Goal: Transaction & Acquisition: Purchase product/service

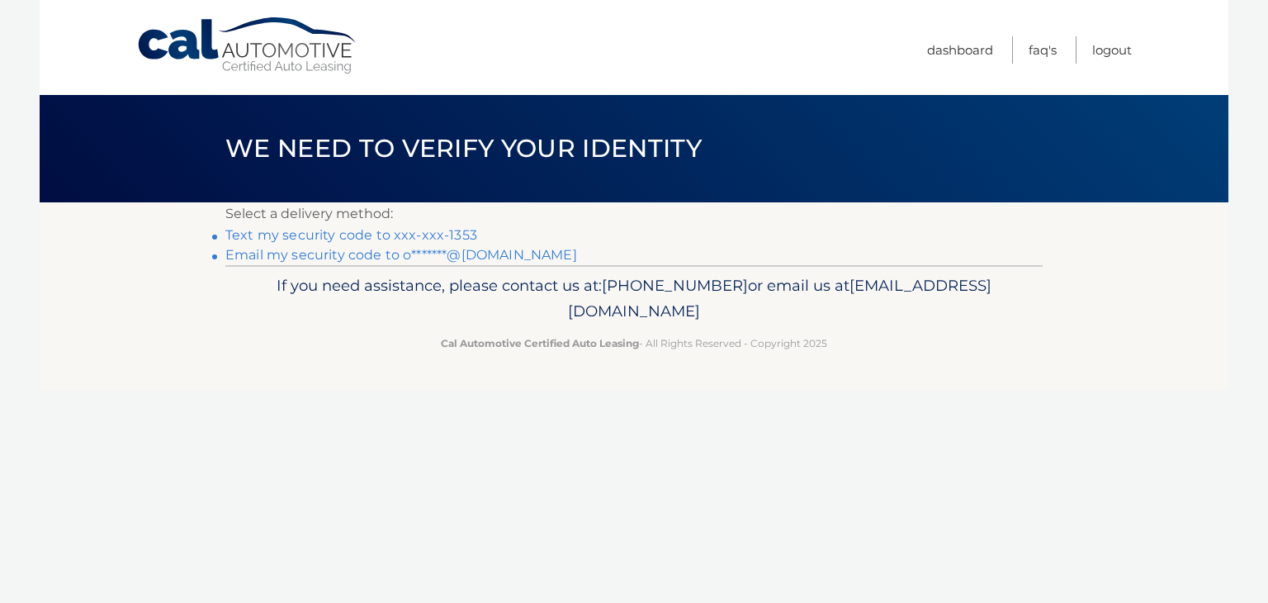
click at [287, 236] on link "Text my security code to xxx-xxx-1353" at bounding box center [351, 235] width 252 height 16
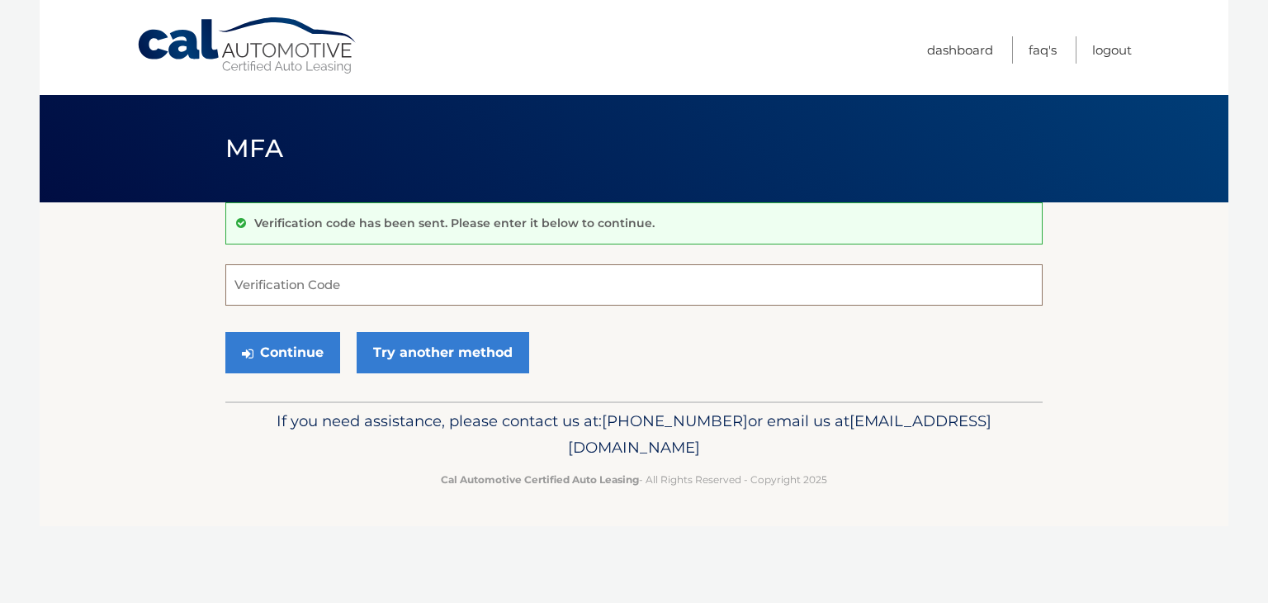
click at [309, 282] on input "Verification Code" at bounding box center [633, 284] width 817 height 41
type input "106454"
click at [297, 351] on button "Continue" at bounding box center [282, 352] width 115 height 41
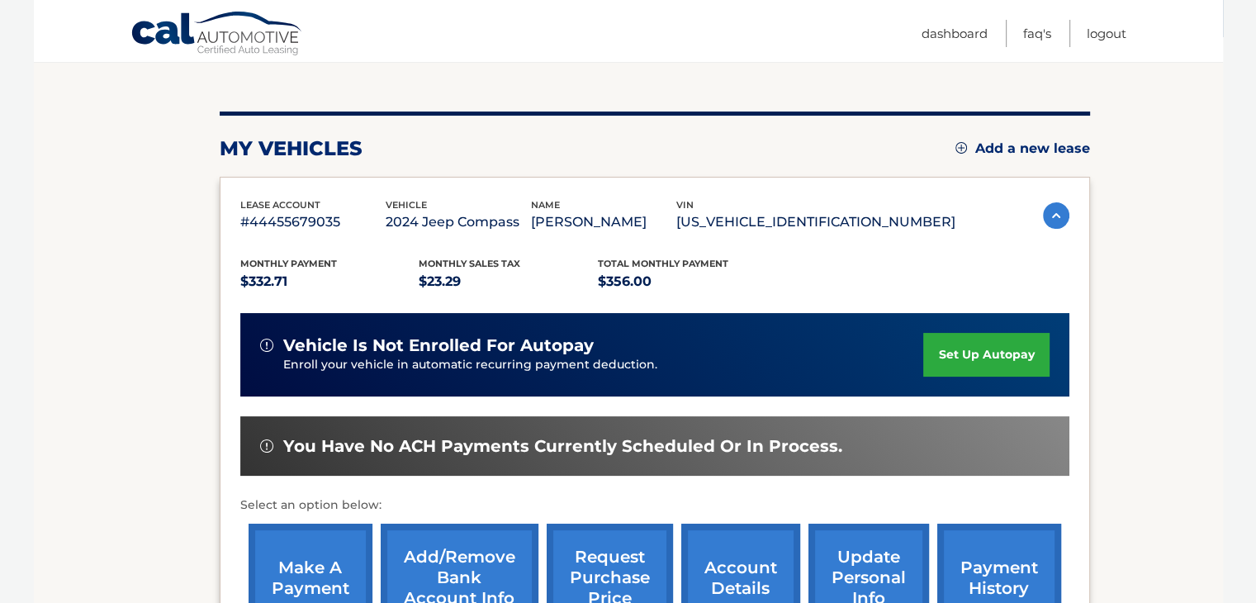
scroll to position [248, 0]
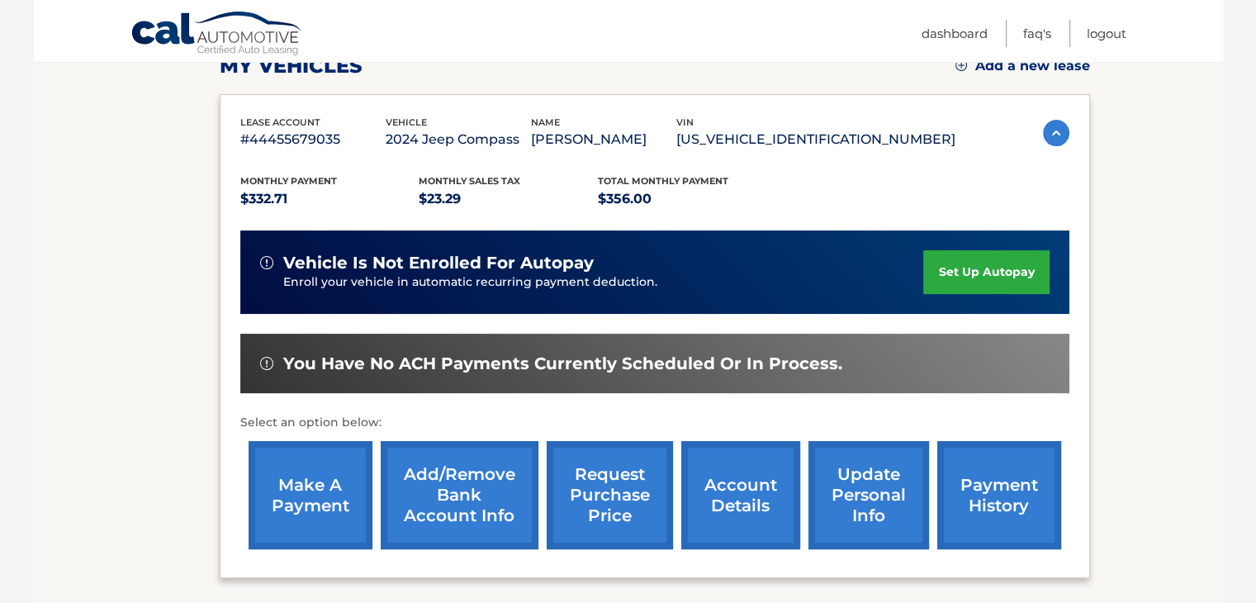
click at [318, 481] on link "make a payment" at bounding box center [311, 495] width 124 height 108
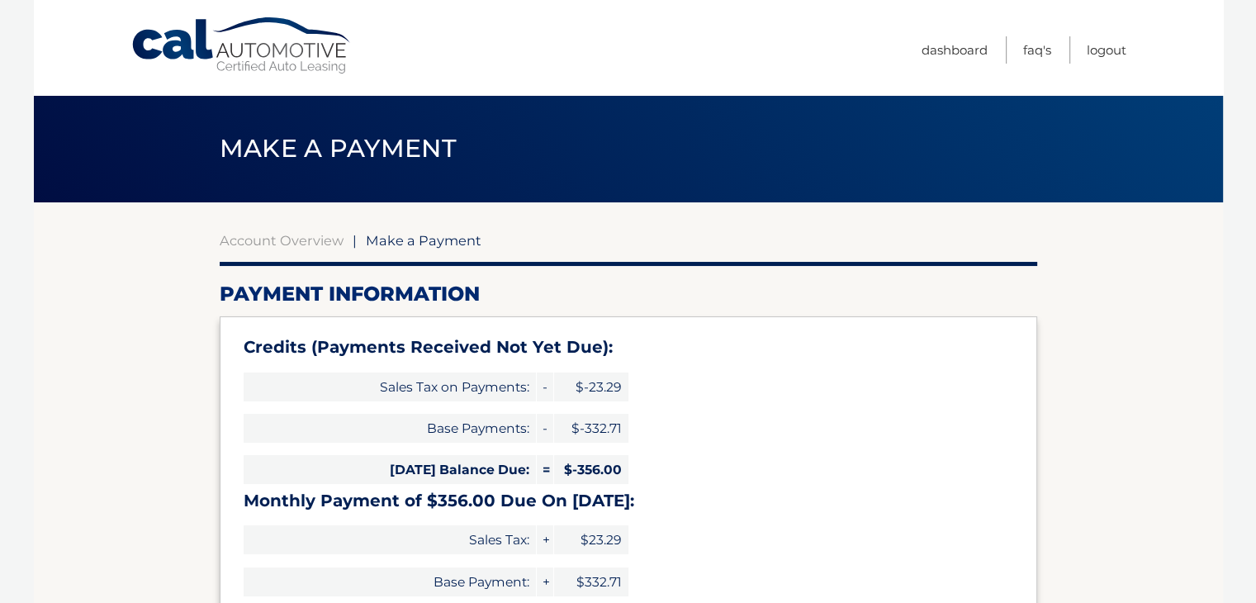
type input "0"
select select "ZGQ0YzNiNWQtOTYxMS00YTBlLWE5YjAtMWVkMzY3NjU5Mzc3"
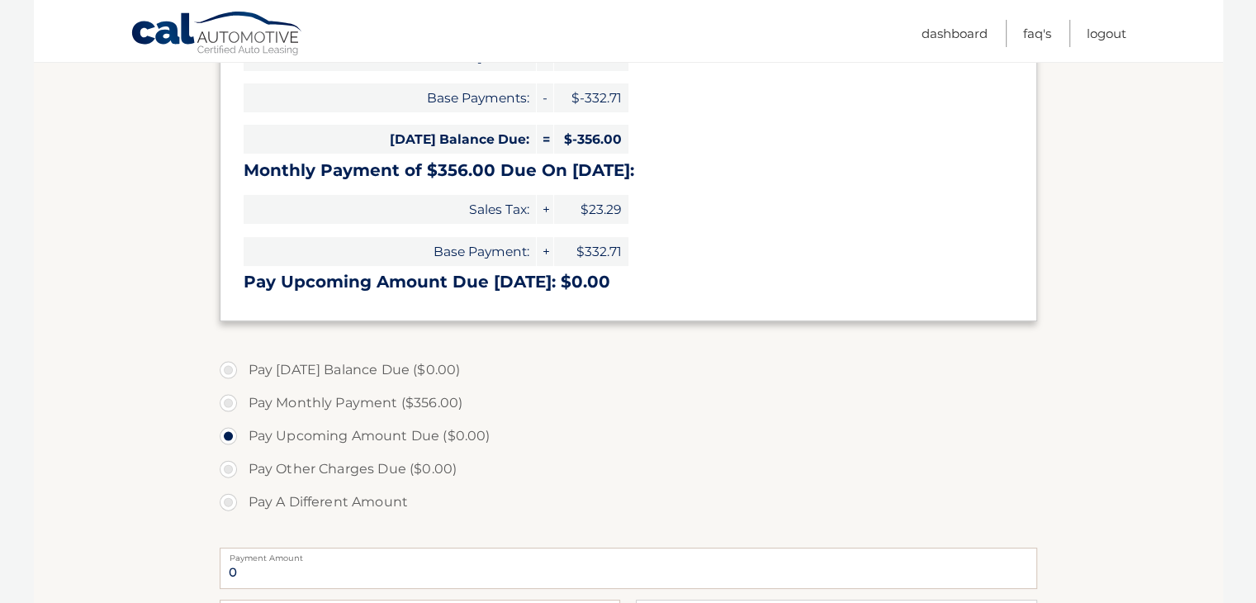
scroll to position [413, 0]
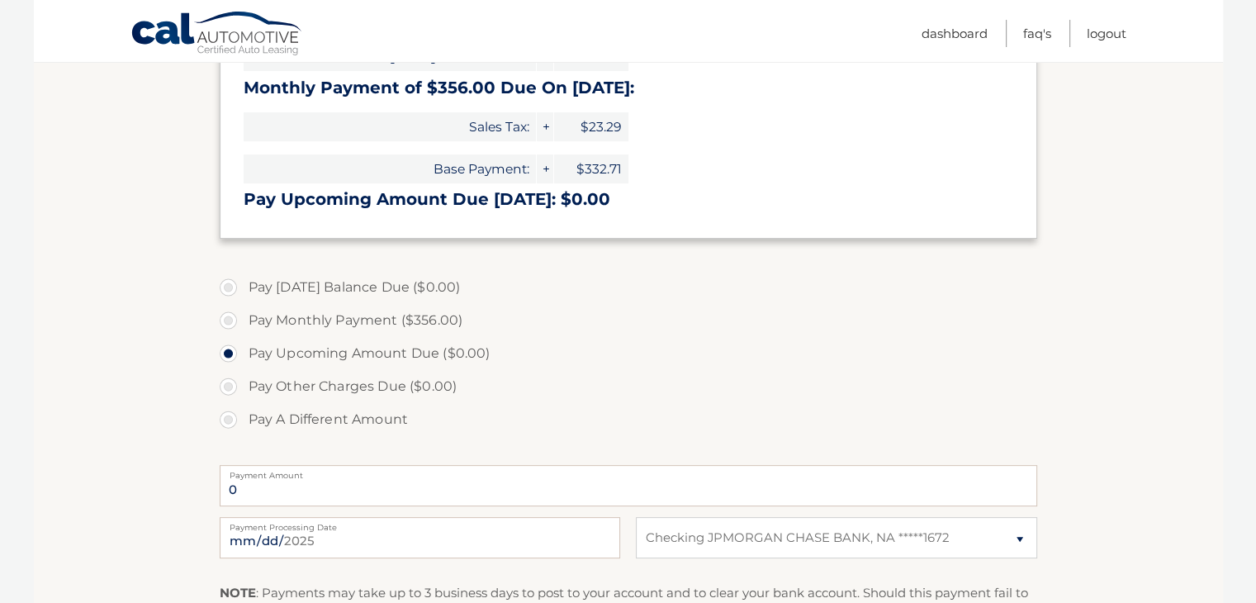
click at [228, 321] on label "Pay Monthly Payment ($356.00)" at bounding box center [628, 320] width 817 height 33
click at [228, 321] on input "Pay Monthly Payment ($356.00)" at bounding box center [234, 317] width 17 height 26
radio input "true"
type input "356.00"
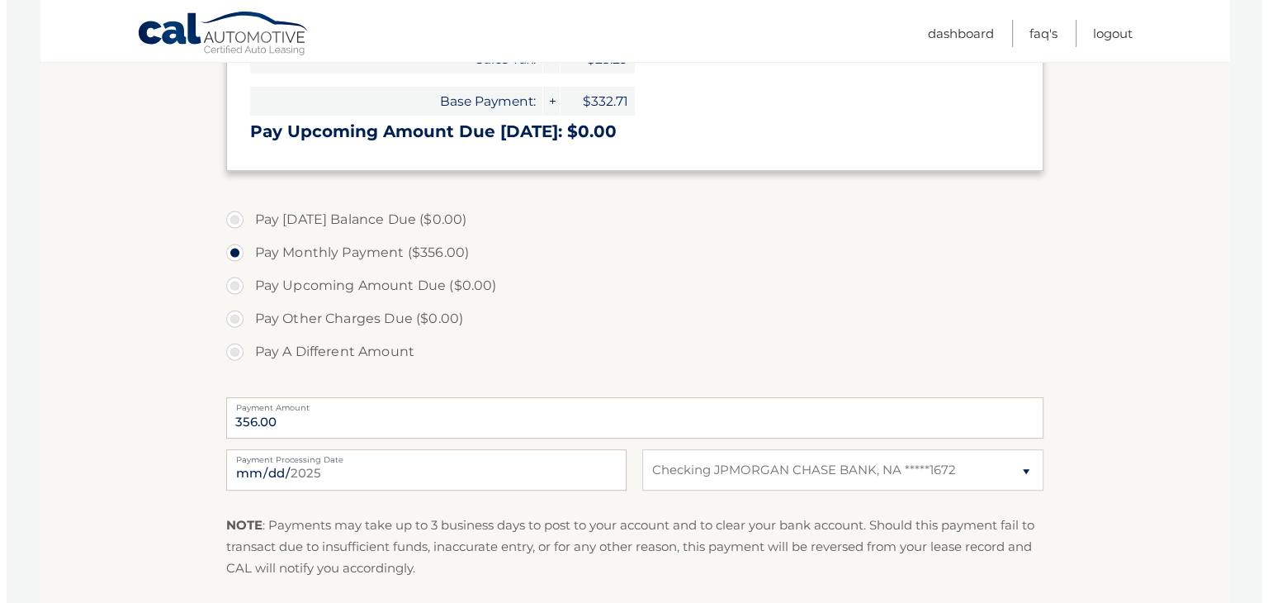
scroll to position [578, 0]
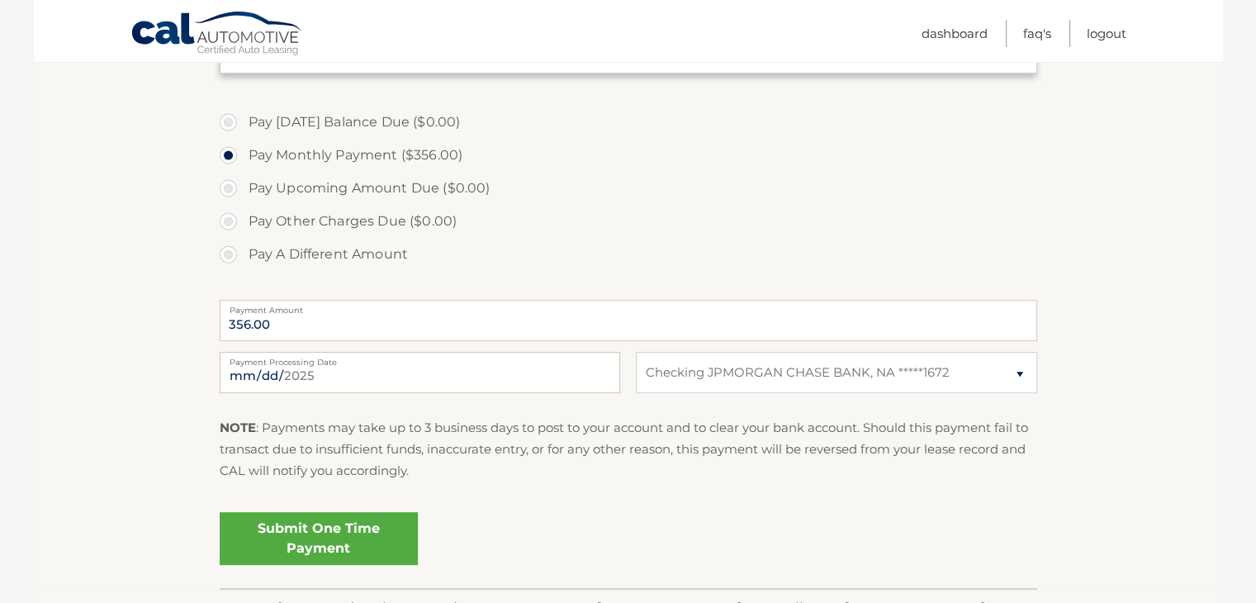
click at [308, 536] on link "Submit One Time Payment" at bounding box center [319, 538] width 198 height 53
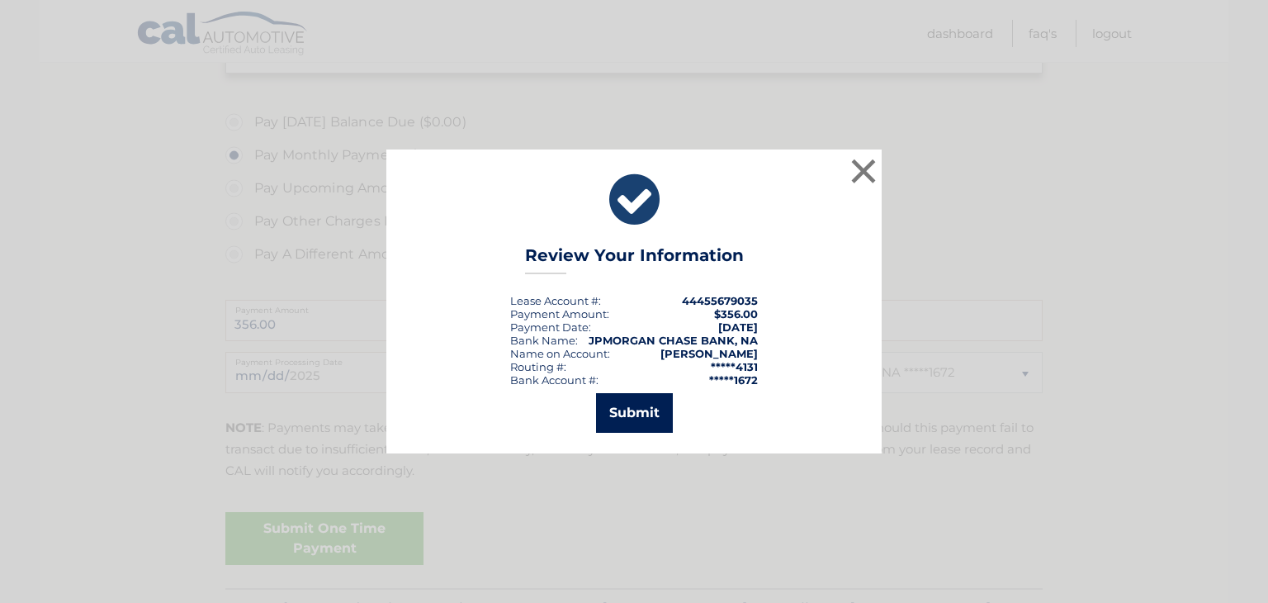
click at [637, 416] on button "Submit" at bounding box center [634, 413] width 77 height 40
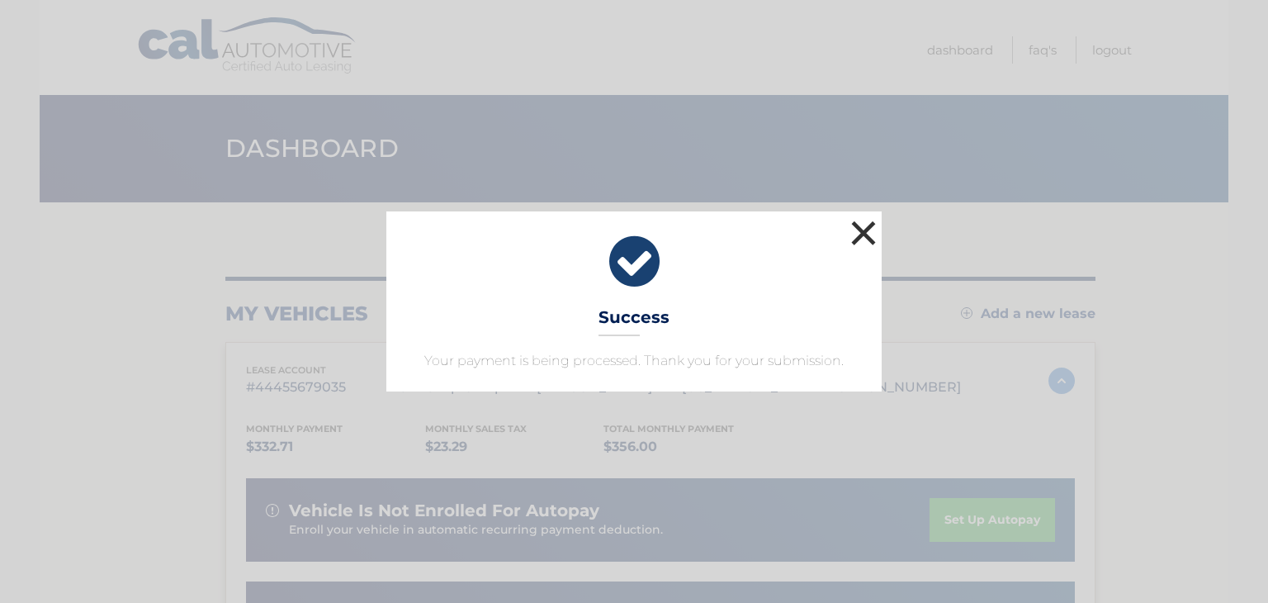
click at [869, 230] on button "×" at bounding box center [863, 232] width 33 height 33
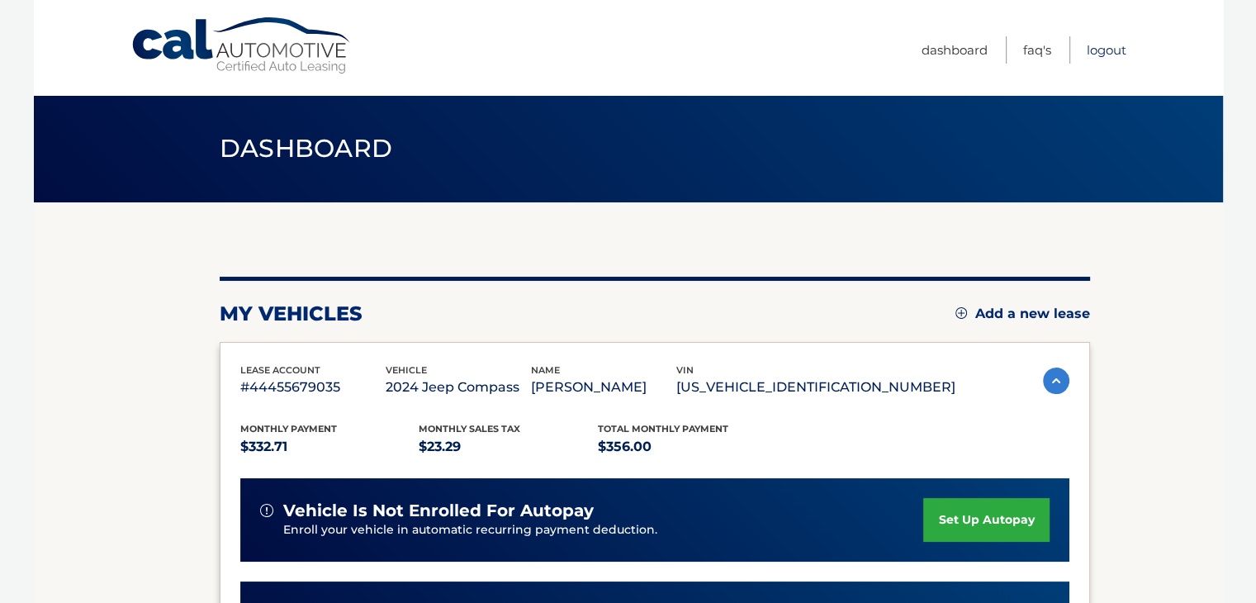
click at [1111, 48] on link "Logout" at bounding box center [1107, 49] width 40 height 27
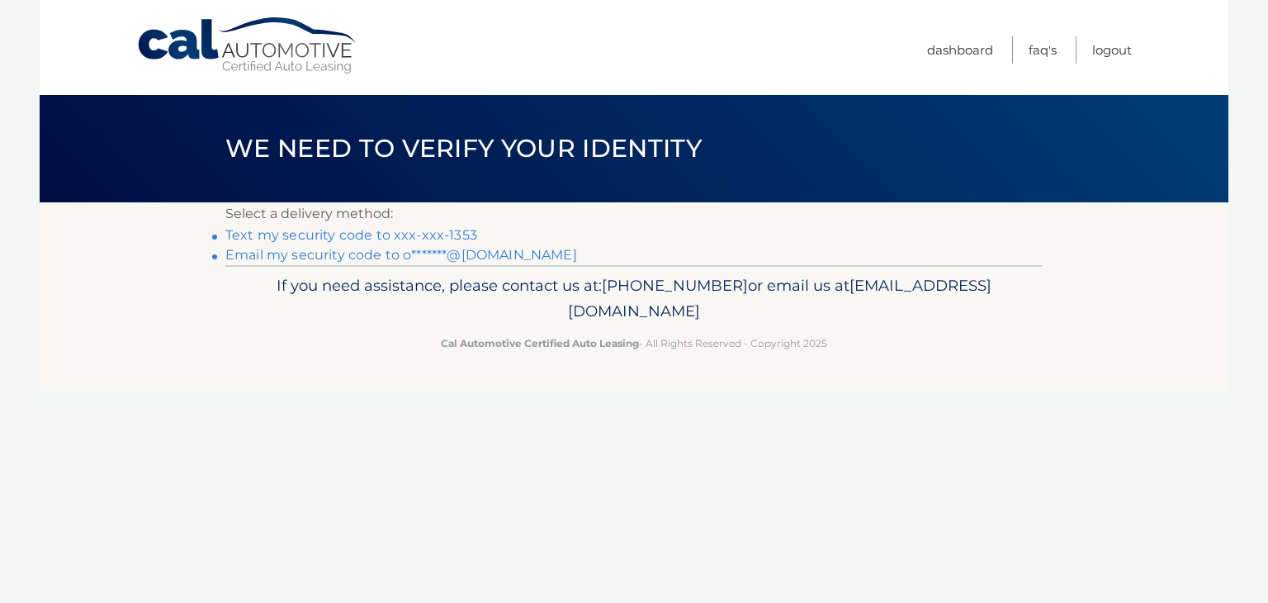
click at [328, 231] on link "Text my security code to xxx-xxx-1353" at bounding box center [351, 235] width 252 height 16
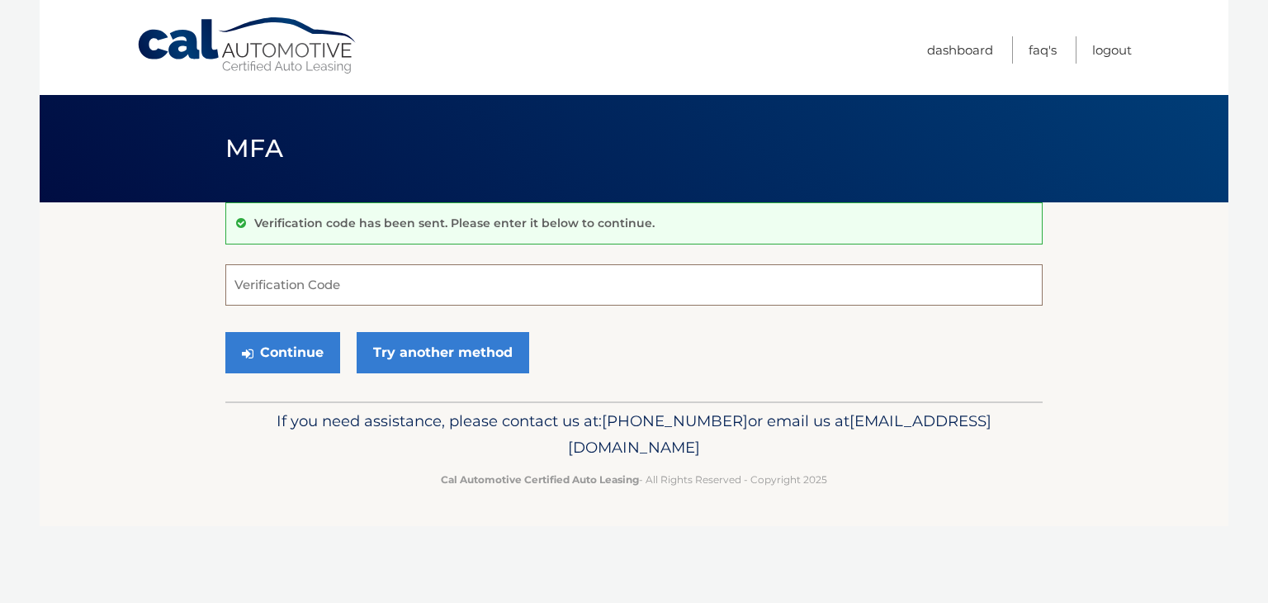
click at [294, 280] on input "Verification Code" at bounding box center [633, 284] width 817 height 41
type input "436767"
click at [296, 360] on button "Continue" at bounding box center [282, 352] width 115 height 41
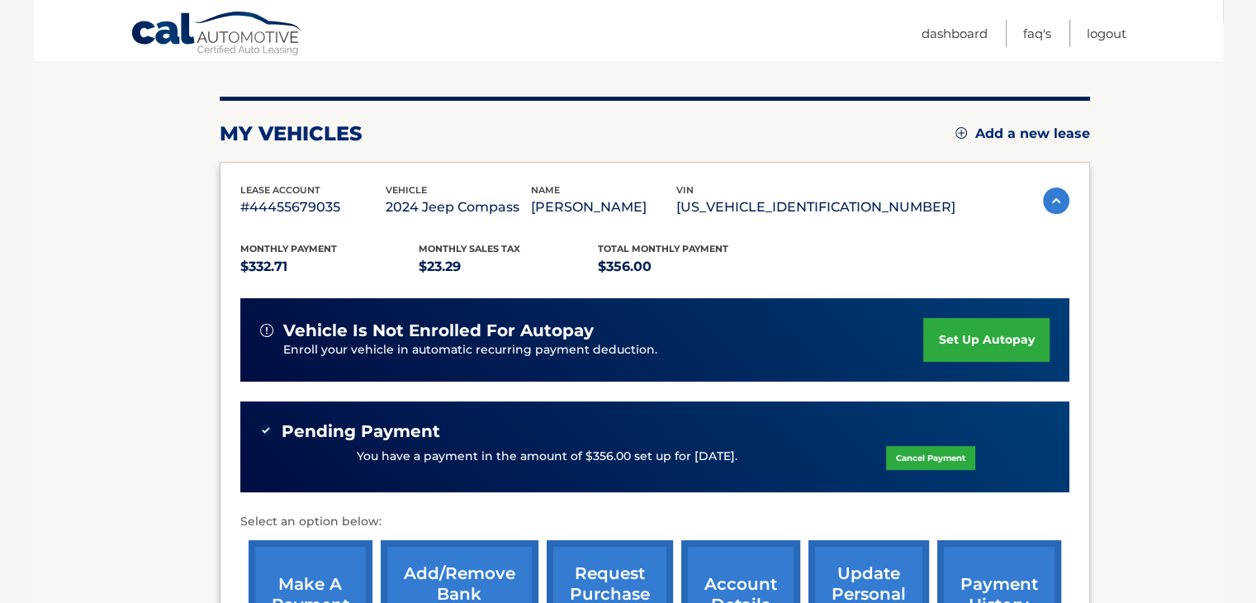
scroll to position [179, 0]
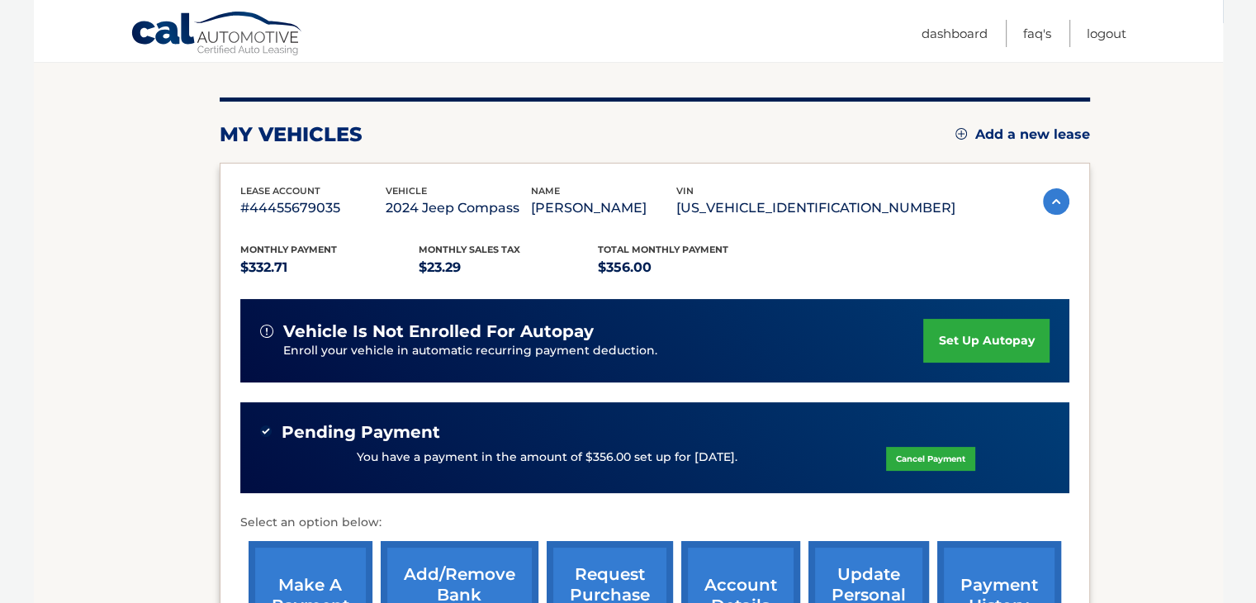
click at [1055, 199] on img at bounding box center [1056, 201] width 26 height 26
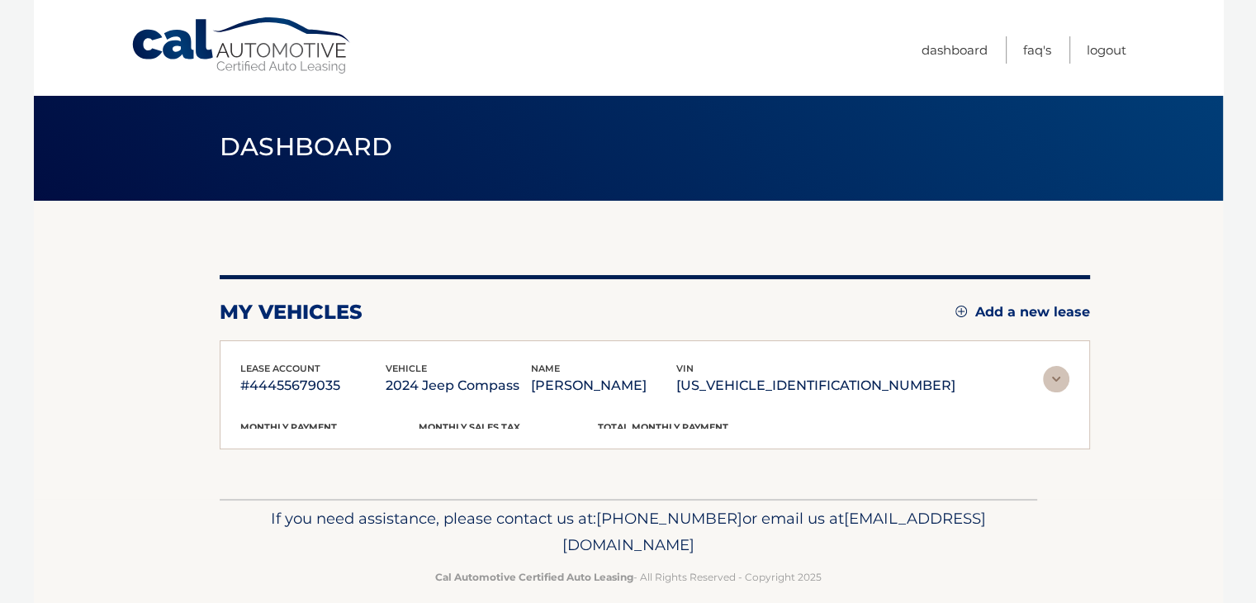
scroll to position [0, 0]
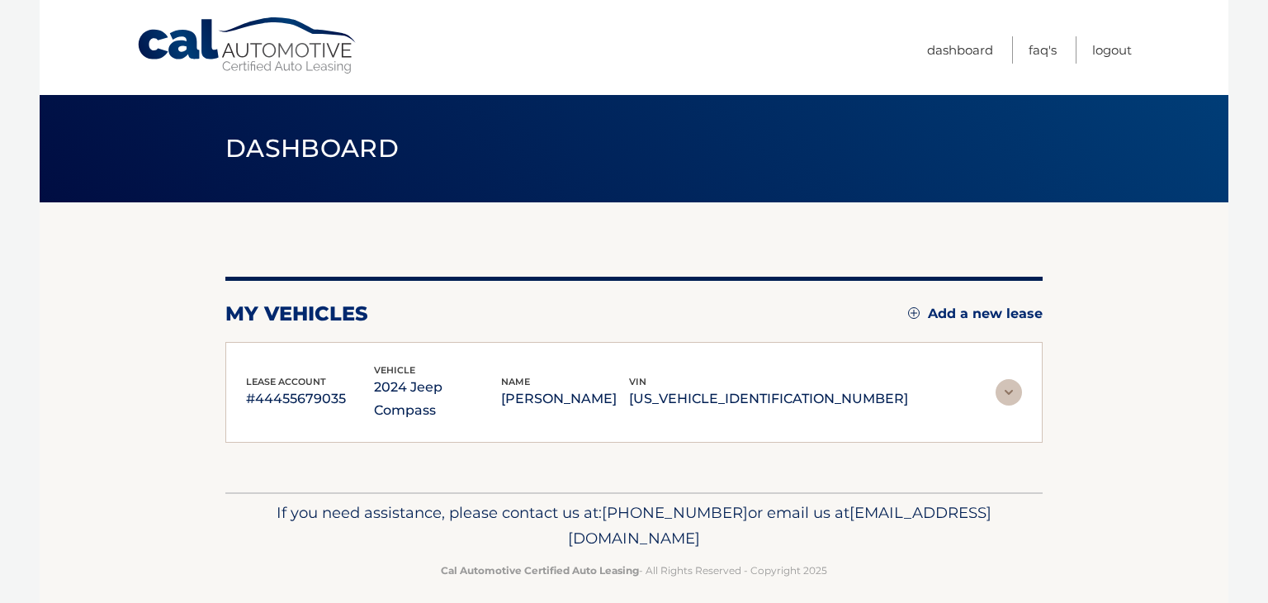
click at [1017, 379] on img at bounding box center [1009, 392] width 26 height 26
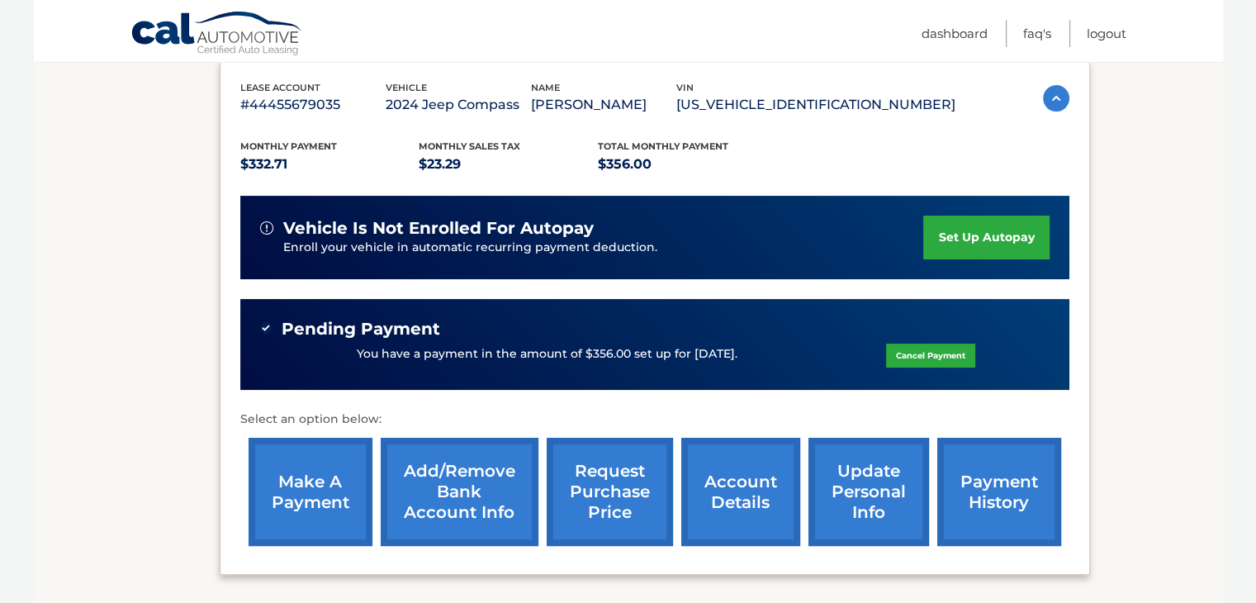
scroll to position [330, 0]
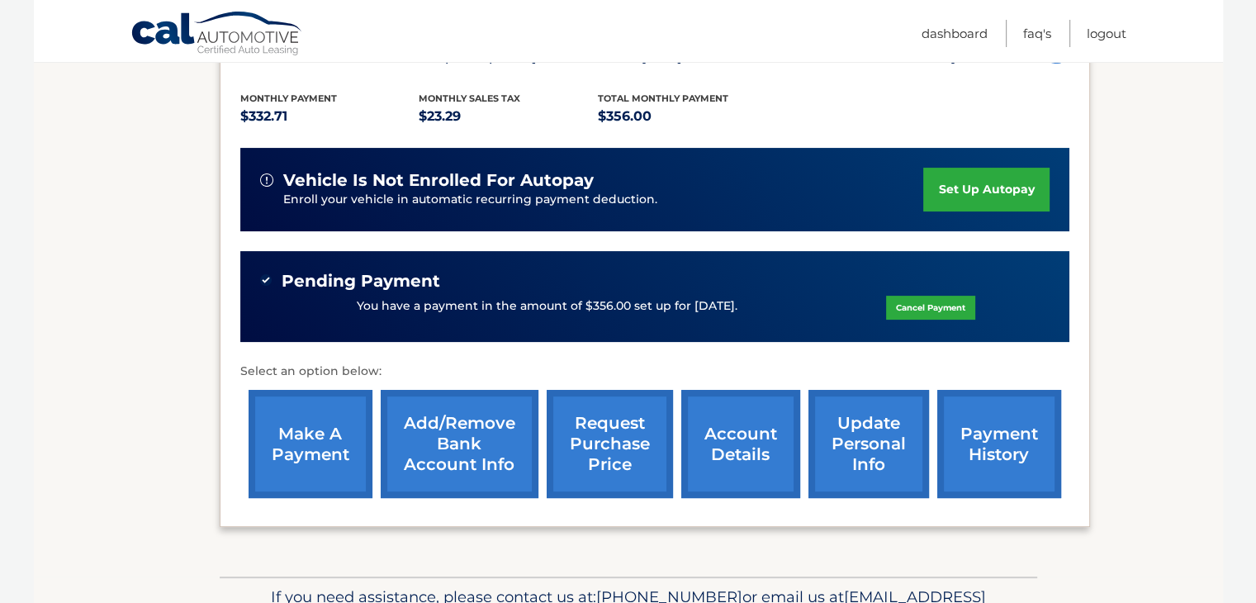
click at [751, 458] on link "account details" at bounding box center [740, 444] width 119 height 108
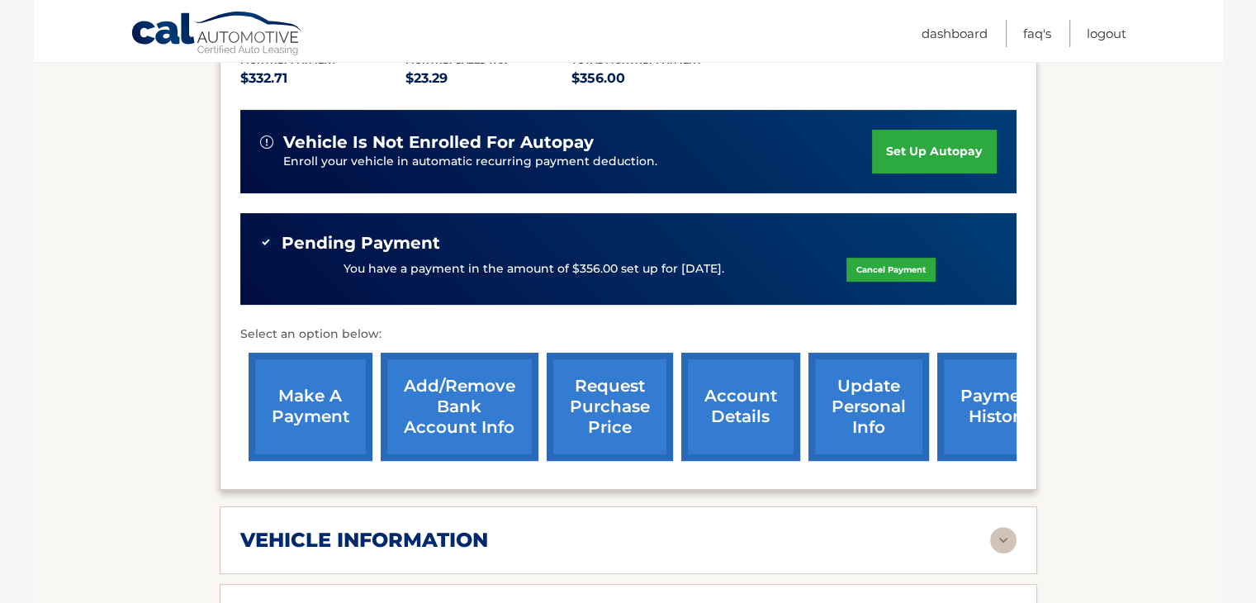
scroll to position [165, 0]
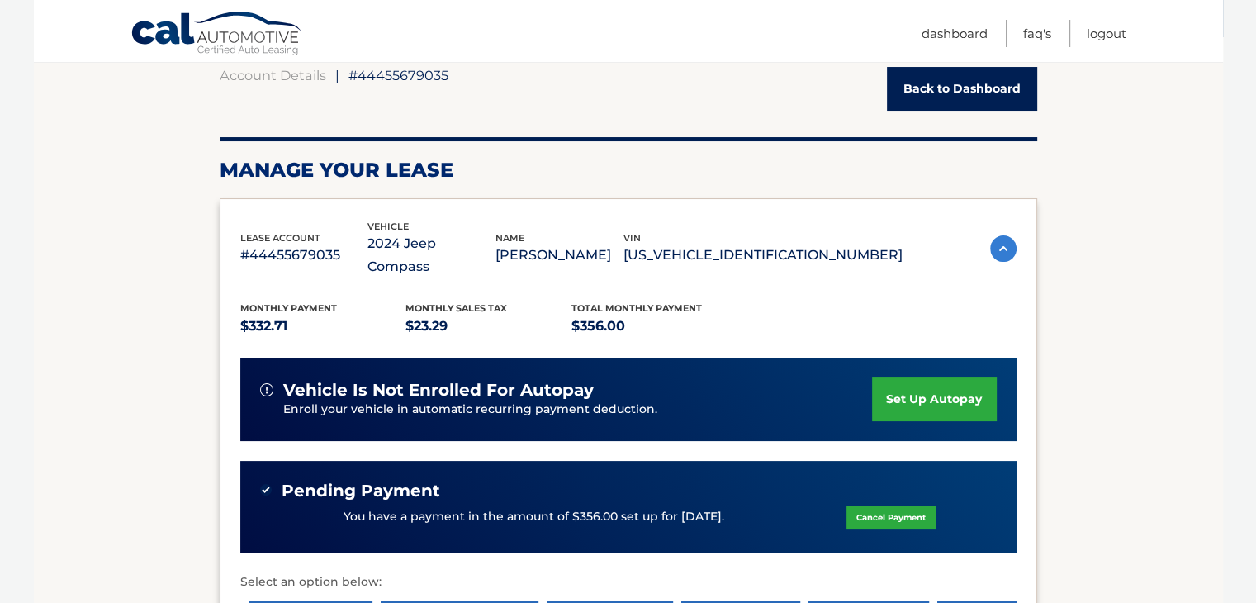
click at [924, 88] on link "Back to Dashboard" at bounding box center [962, 89] width 150 height 44
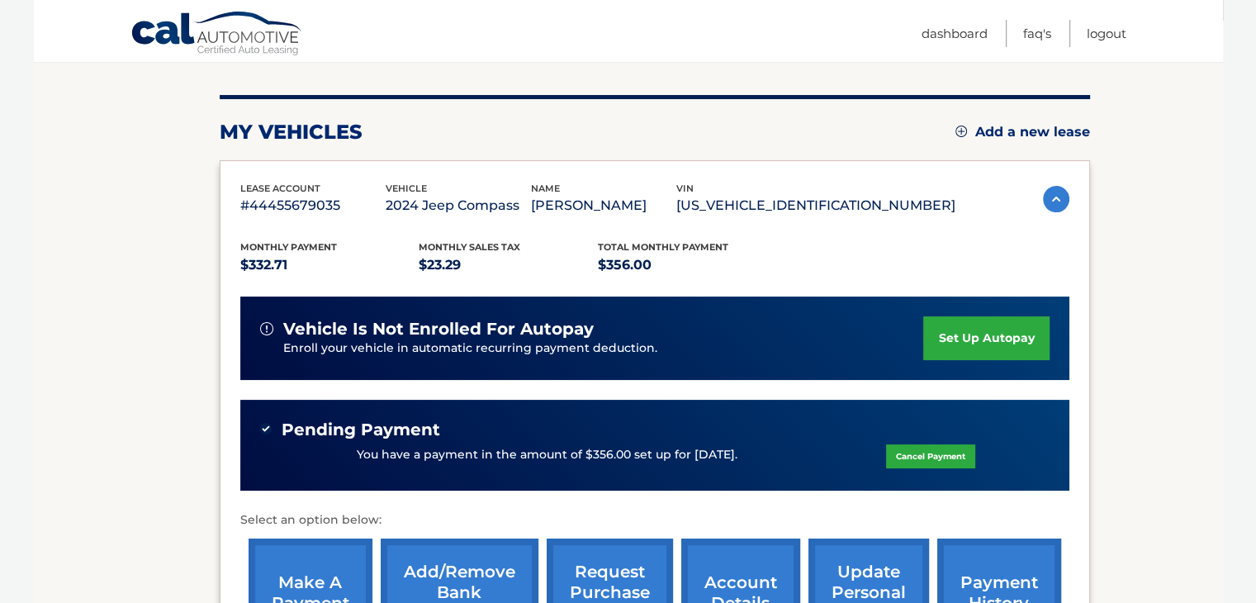
scroll to position [179, 0]
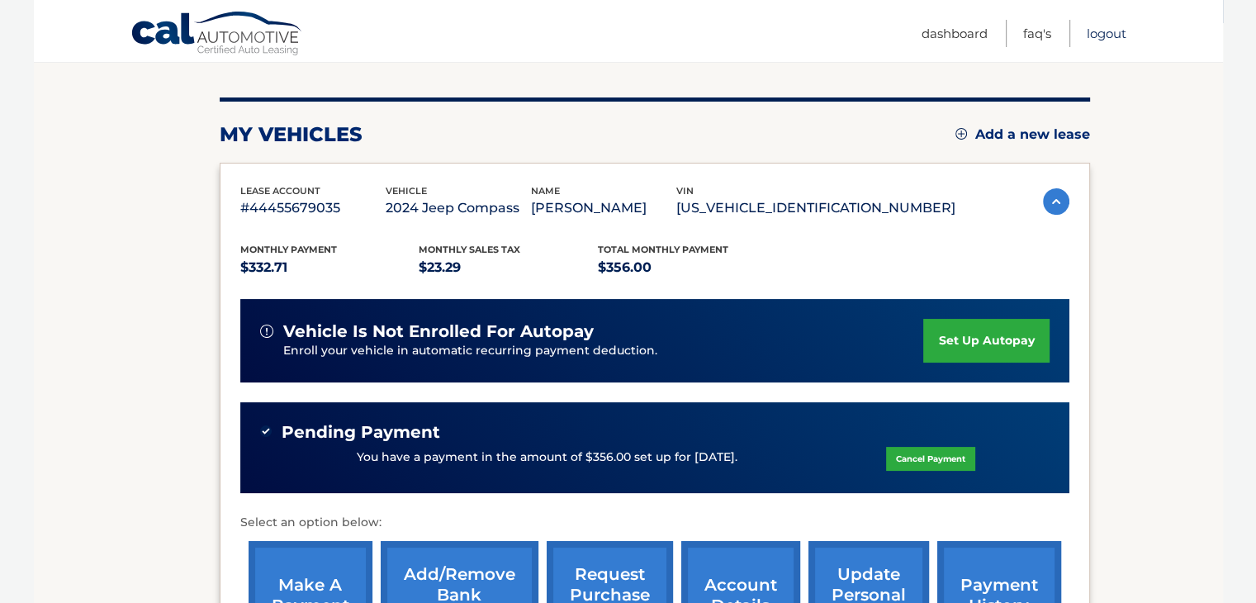
click at [1101, 33] on link "Logout" at bounding box center [1107, 33] width 40 height 27
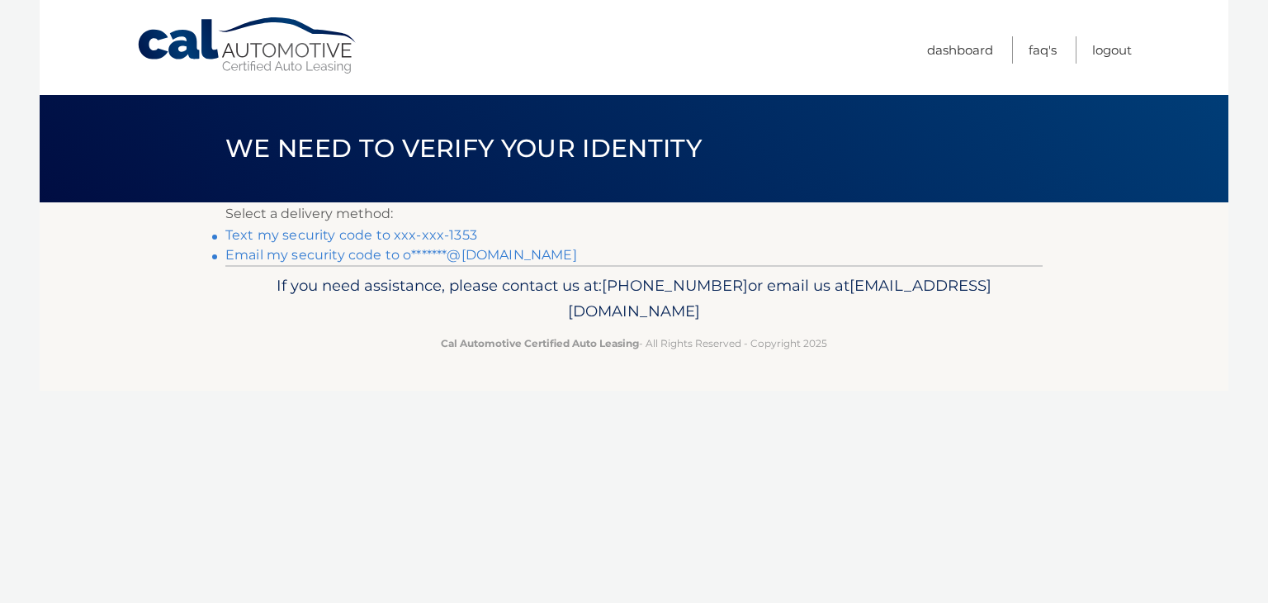
click at [412, 238] on link "Text my security code to xxx-xxx-1353" at bounding box center [351, 235] width 252 height 16
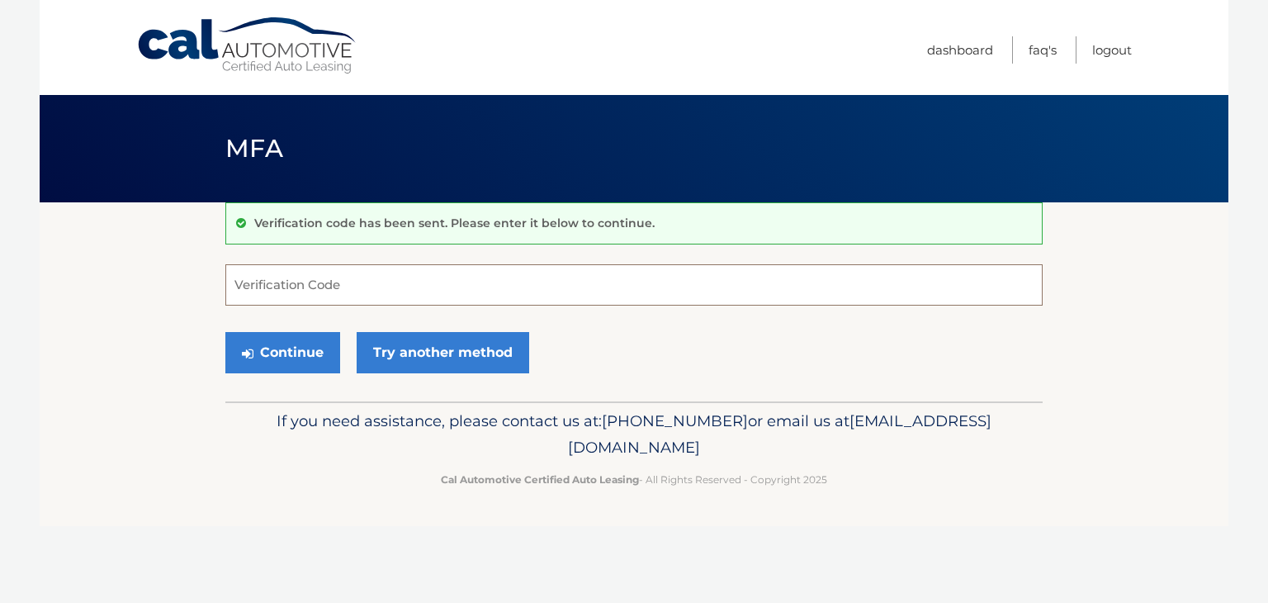
click at [319, 284] on input "Verification Code" at bounding box center [633, 284] width 817 height 41
type input "765698"
click at [321, 352] on button "Continue" at bounding box center [282, 352] width 115 height 41
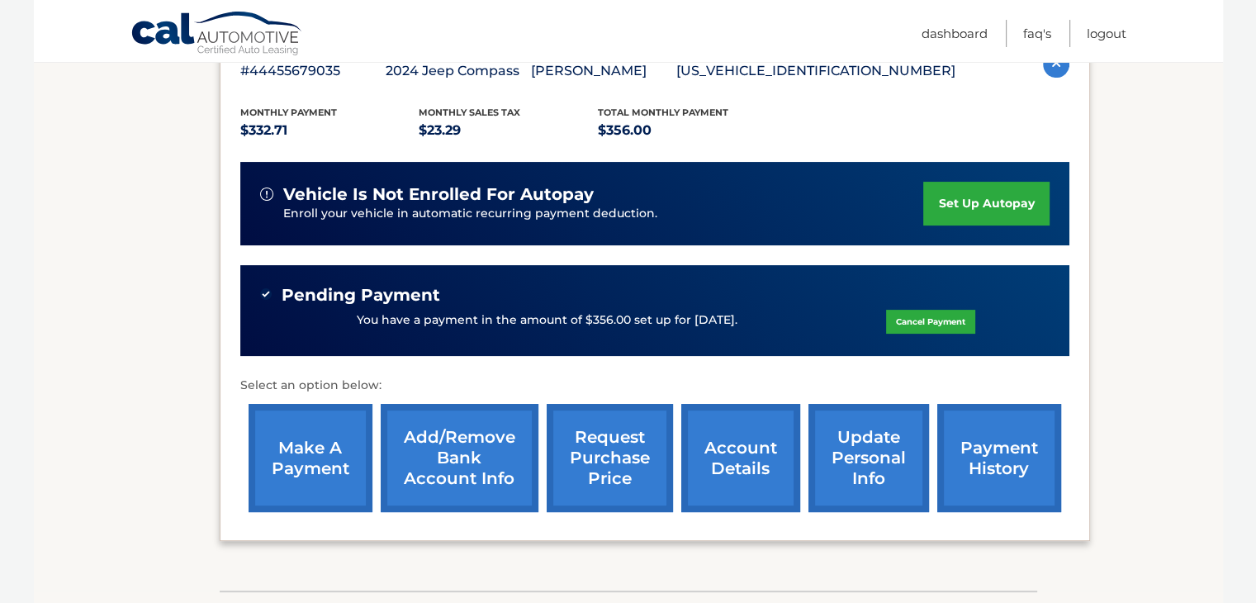
scroll to position [413, 0]
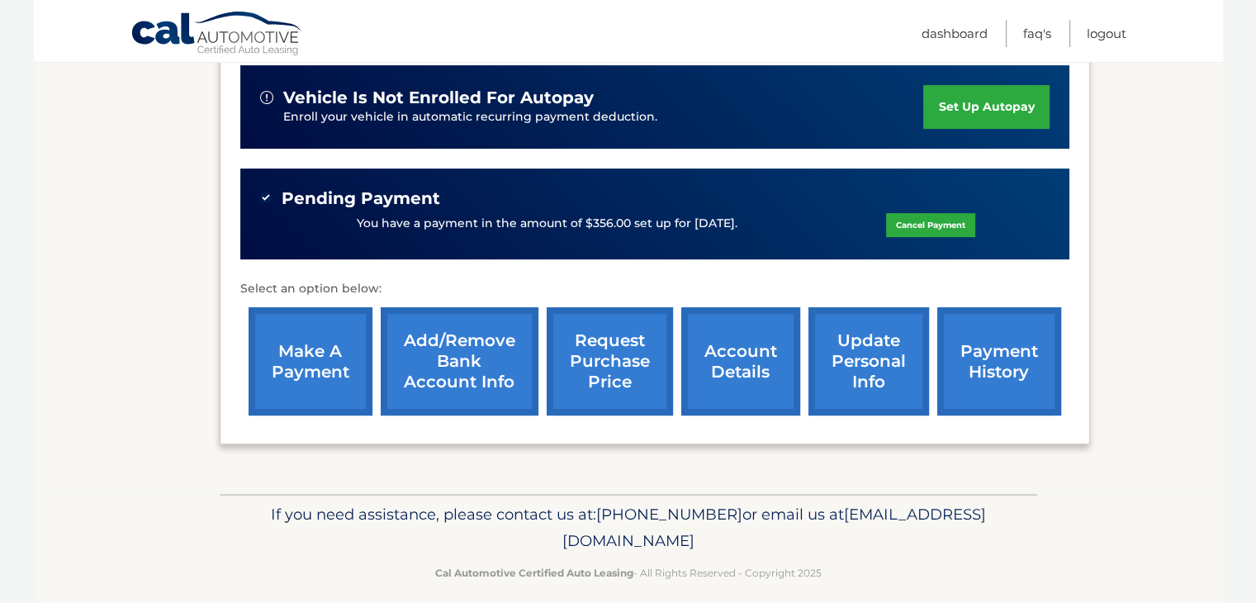
click at [931, 224] on link "Cancel Payment" at bounding box center [930, 225] width 89 height 24
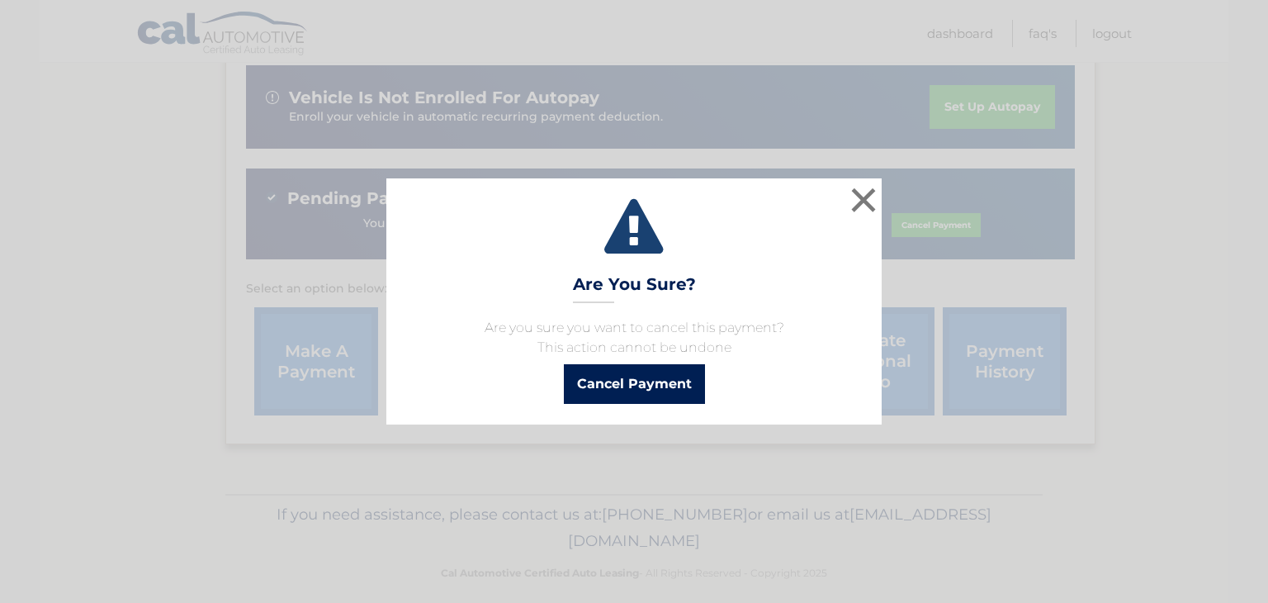
click at [624, 384] on button "Cancel Payment" at bounding box center [634, 384] width 141 height 40
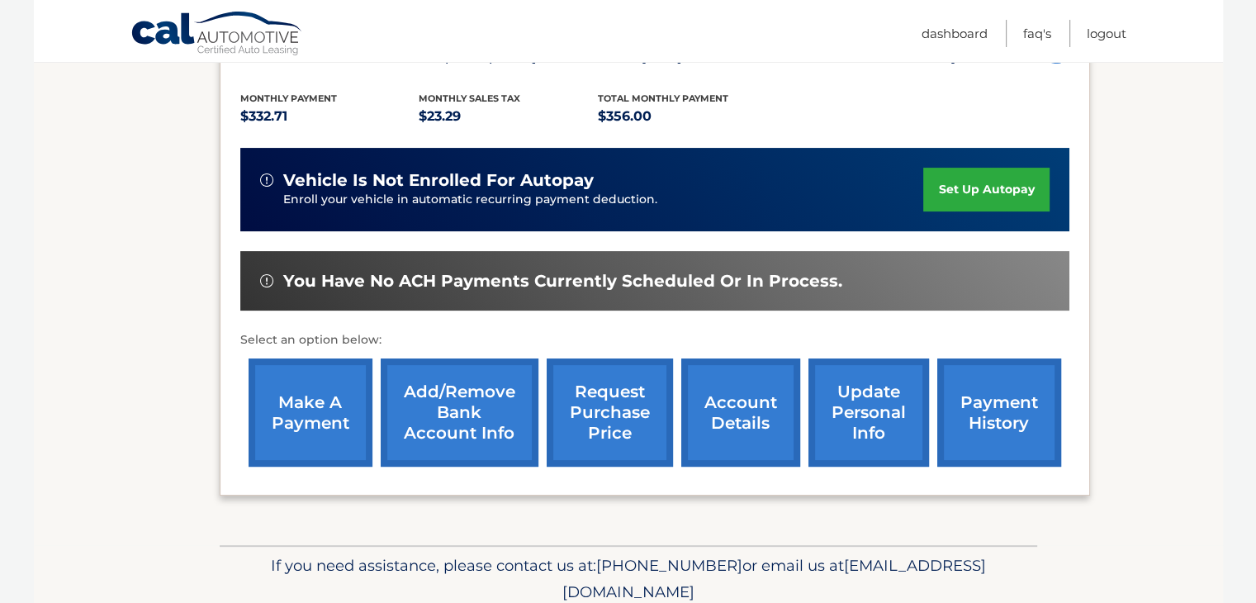
scroll to position [359, 0]
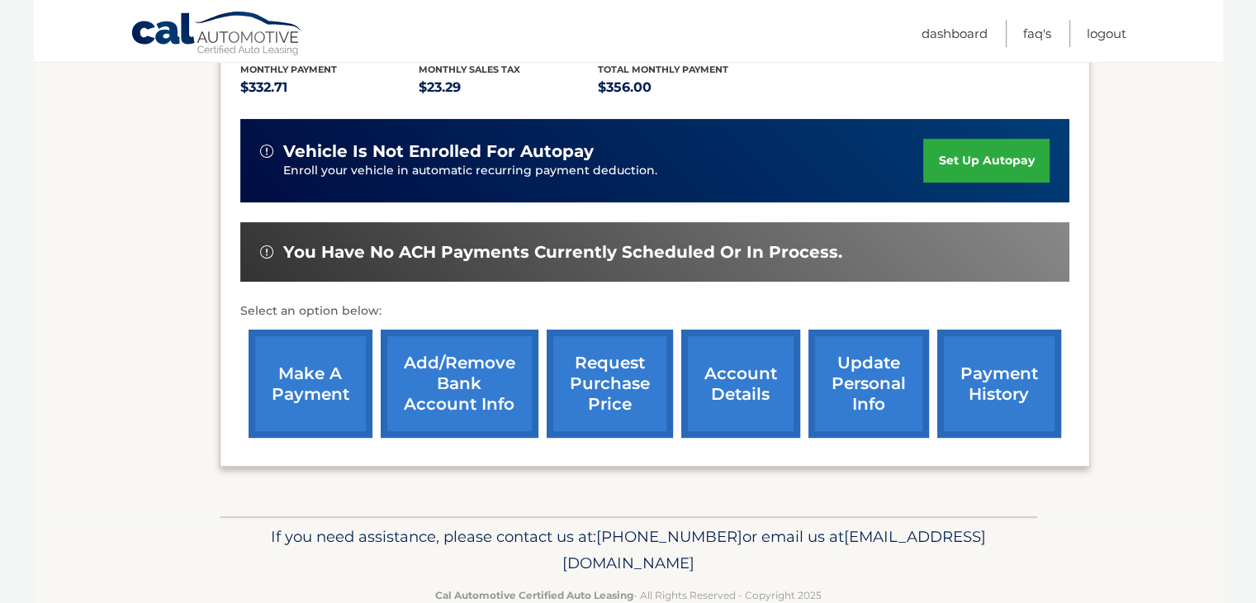
click at [716, 379] on link "account details" at bounding box center [740, 383] width 119 height 108
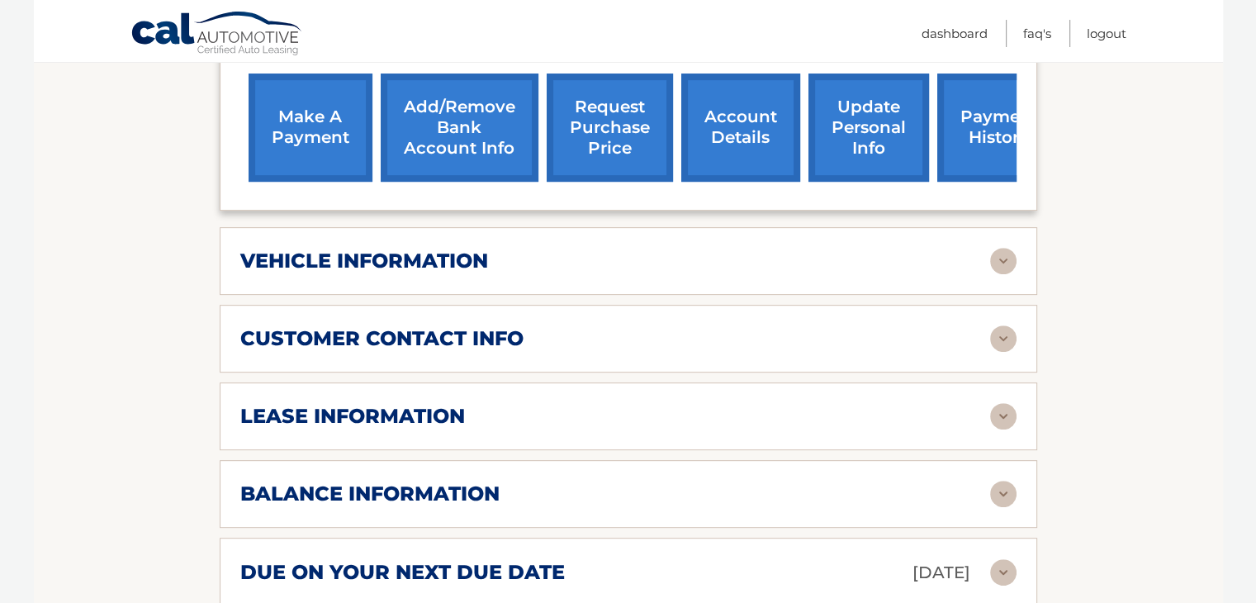
scroll to position [743, 0]
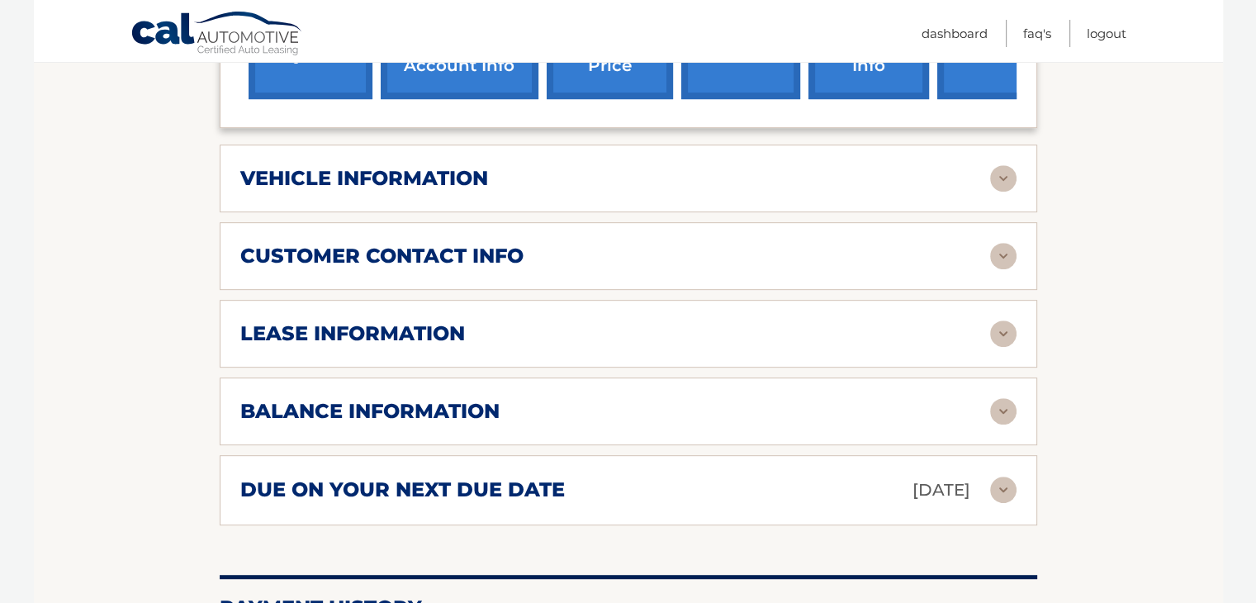
click at [1002, 398] on img at bounding box center [1003, 411] width 26 height 26
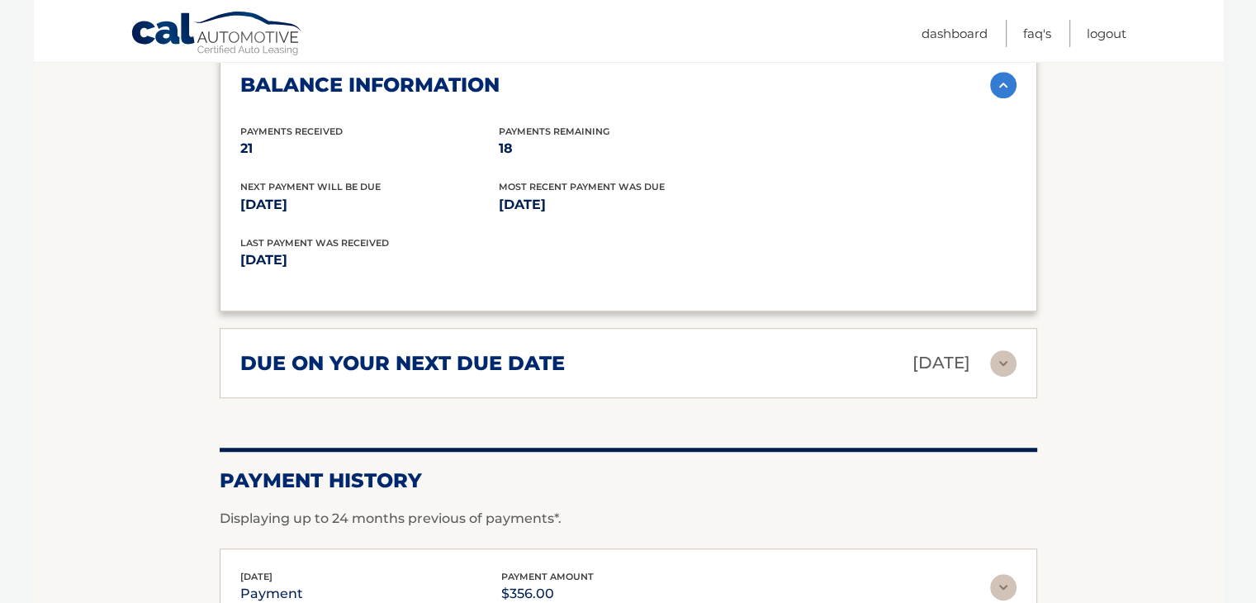
scroll to position [1073, 0]
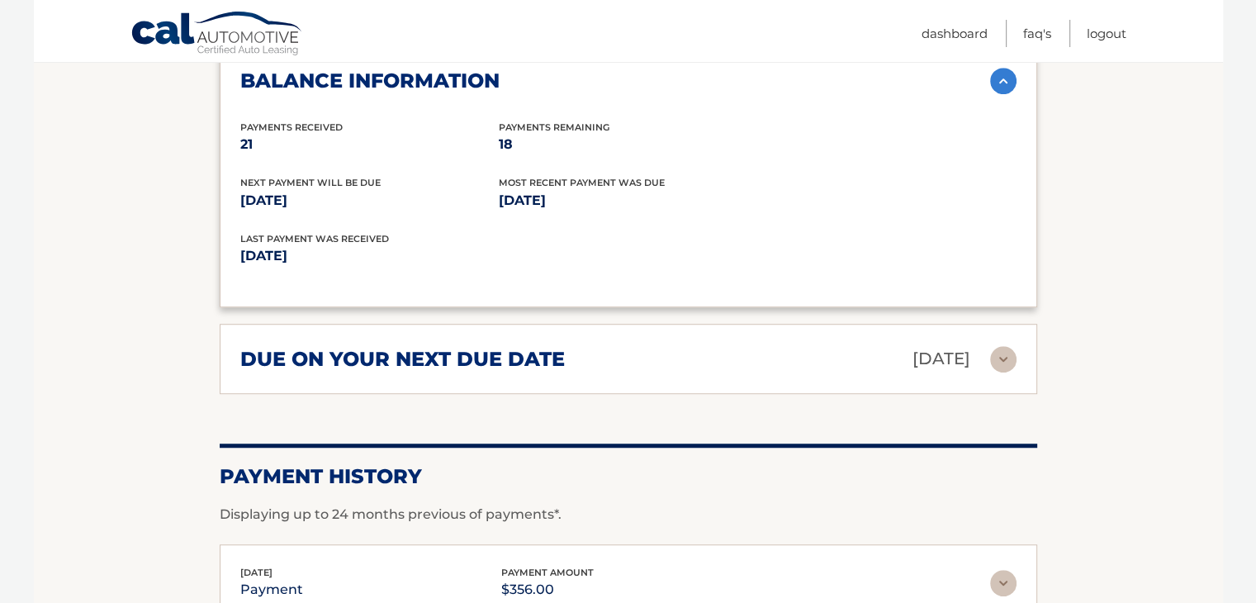
click at [1001, 346] on img at bounding box center [1003, 359] width 26 height 26
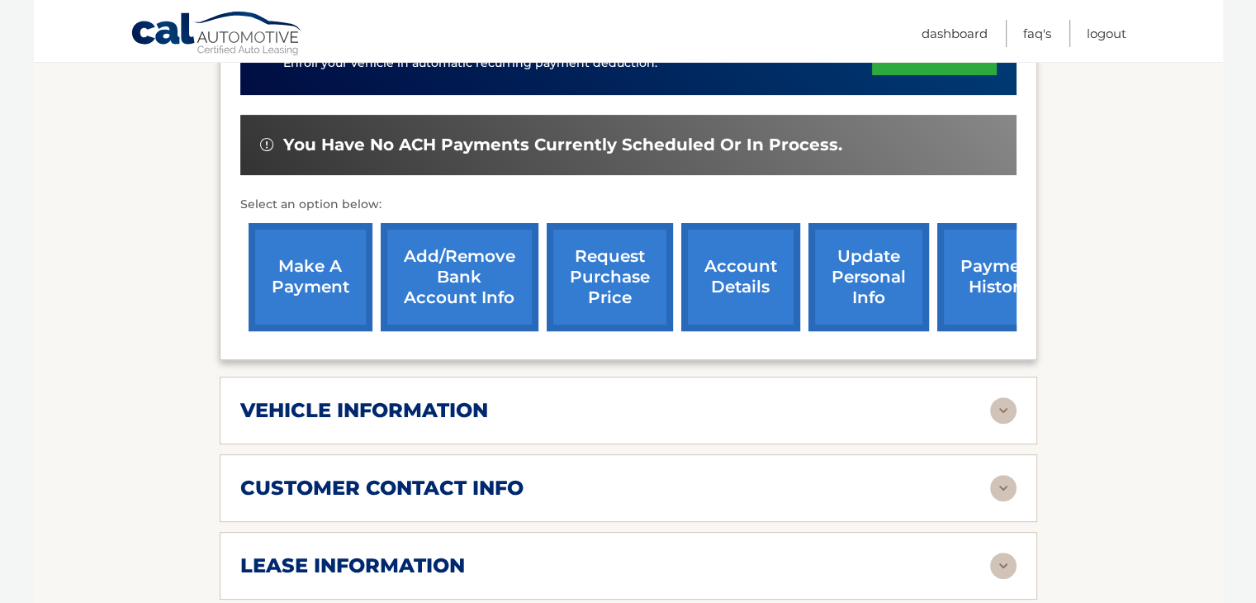
scroll to position [413, 0]
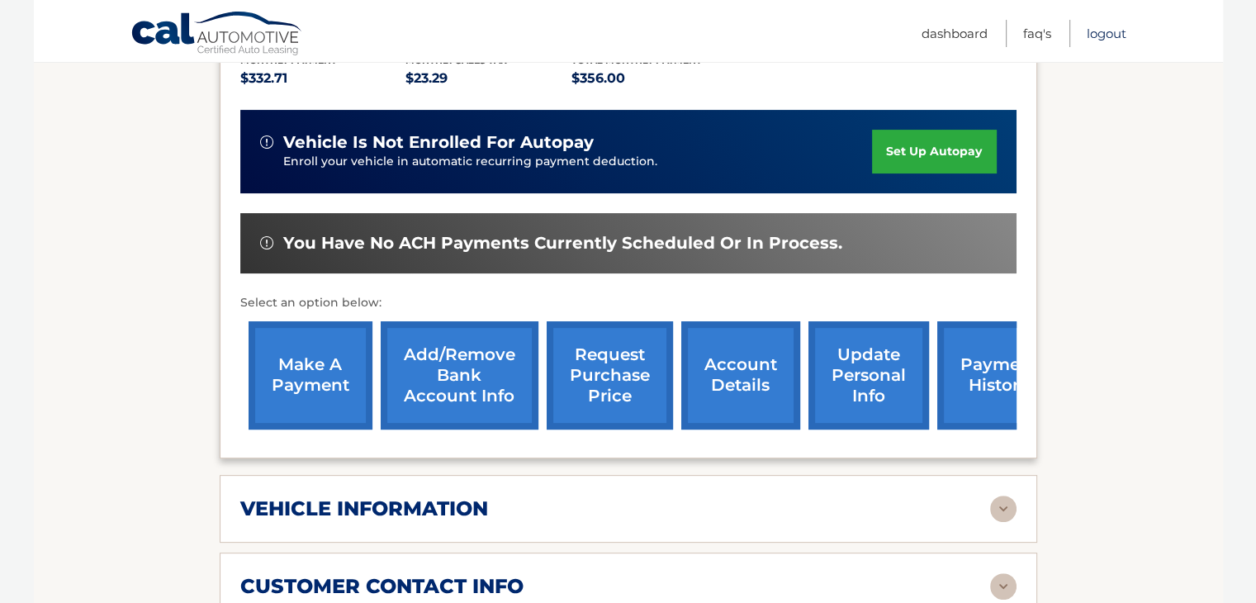
click at [1101, 31] on link "Logout" at bounding box center [1107, 33] width 40 height 27
